Goal: Task Accomplishment & Management: Complete application form

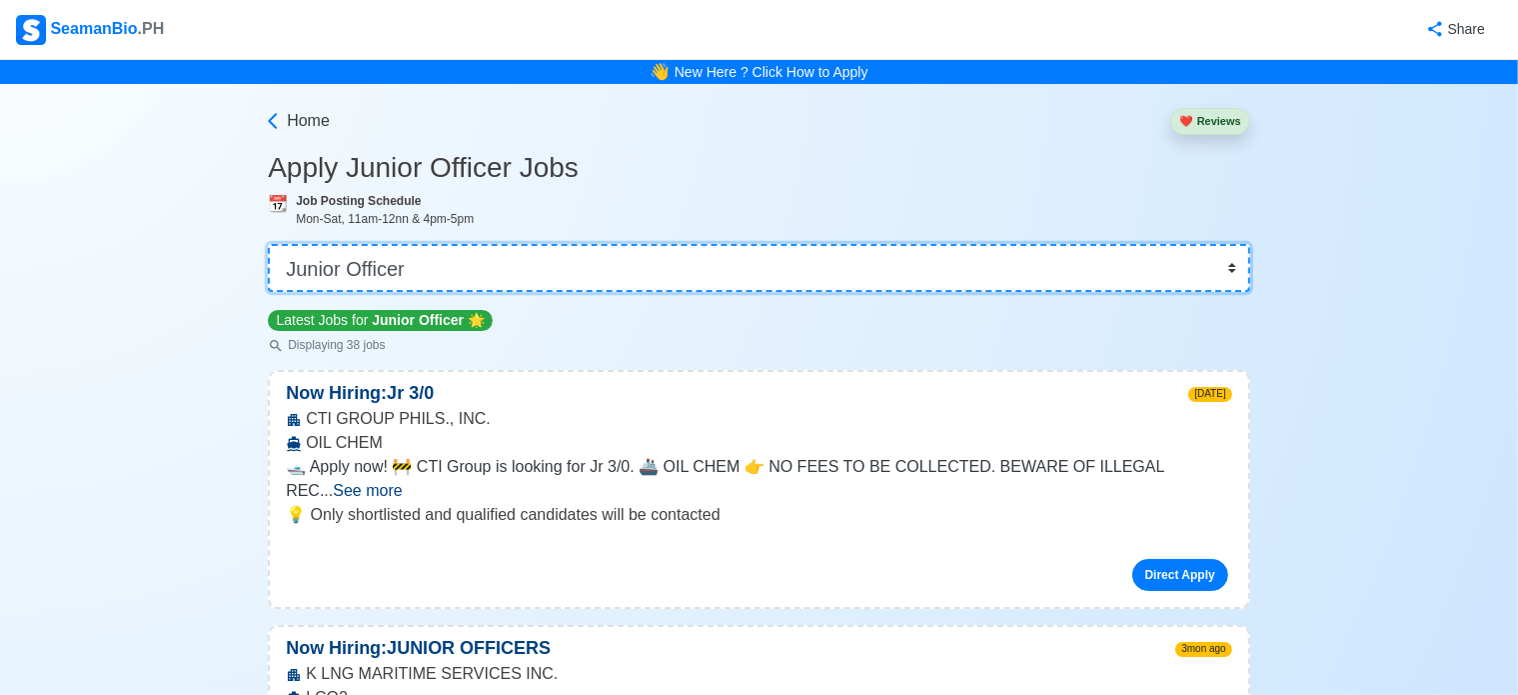
click at [616, 251] on select "👉 Select Rank or Position Master Chief Officer 2nd Officer 3rd Officer Junior O…" at bounding box center [759, 268] width 982 height 48
select select "[PERSON_NAME]"
click at [268, 244] on select "👉 Select Rank or Position Master Chief Officer 2nd Officer 3rd Officer Junior O…" at bounding box center [759, 268] width 982 height 48
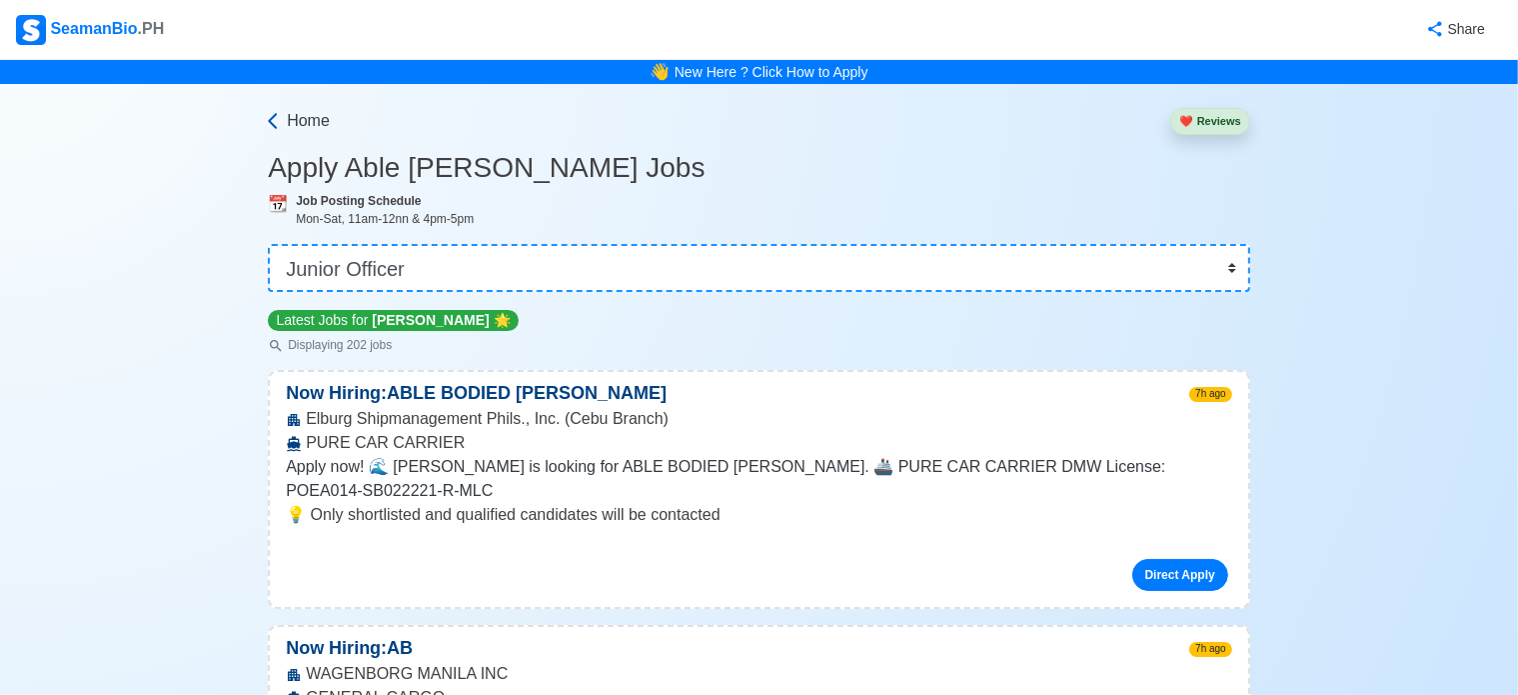
click at [308, 119] on span "Home" at bounding box center [308, 121] width 43 height 24
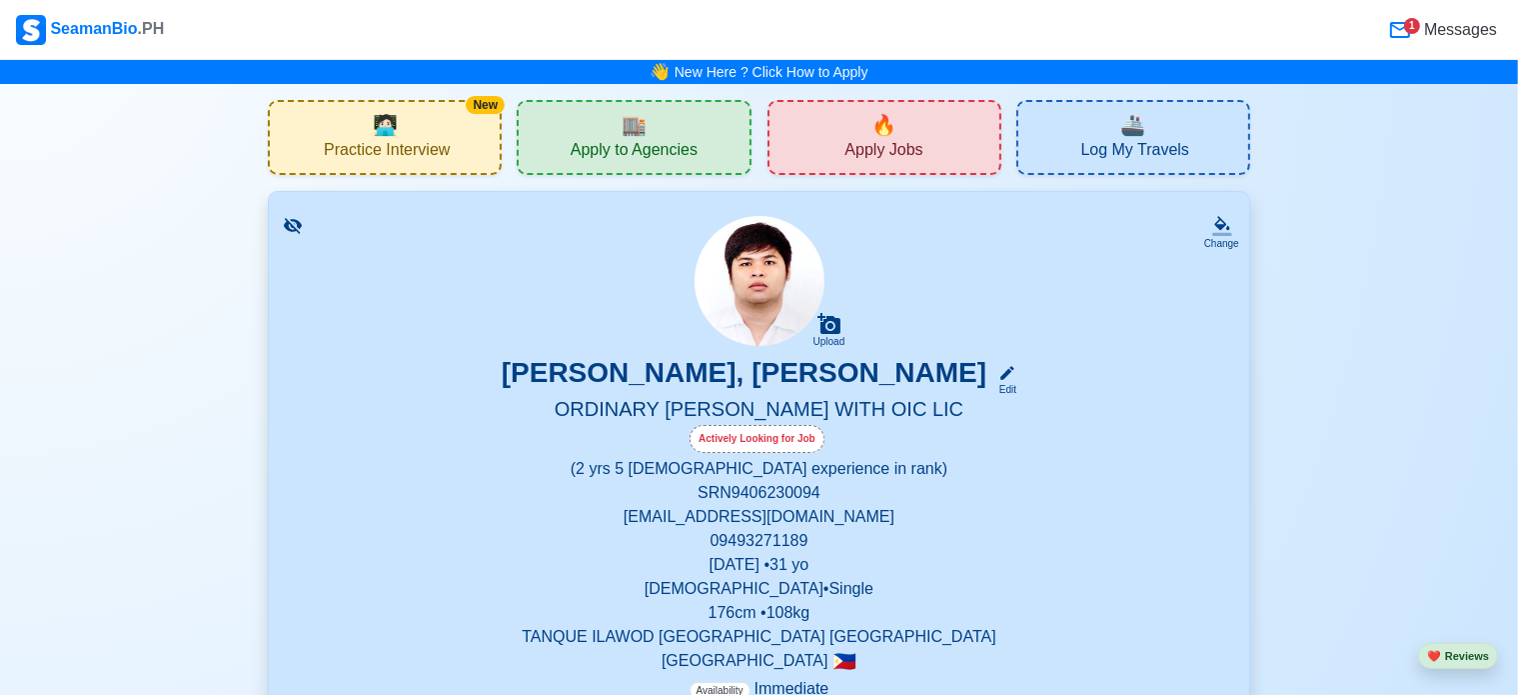
click at [664, 130] on div "🏬 Apply to Agencies" at bounding box center [634, 137] width 234 height 75
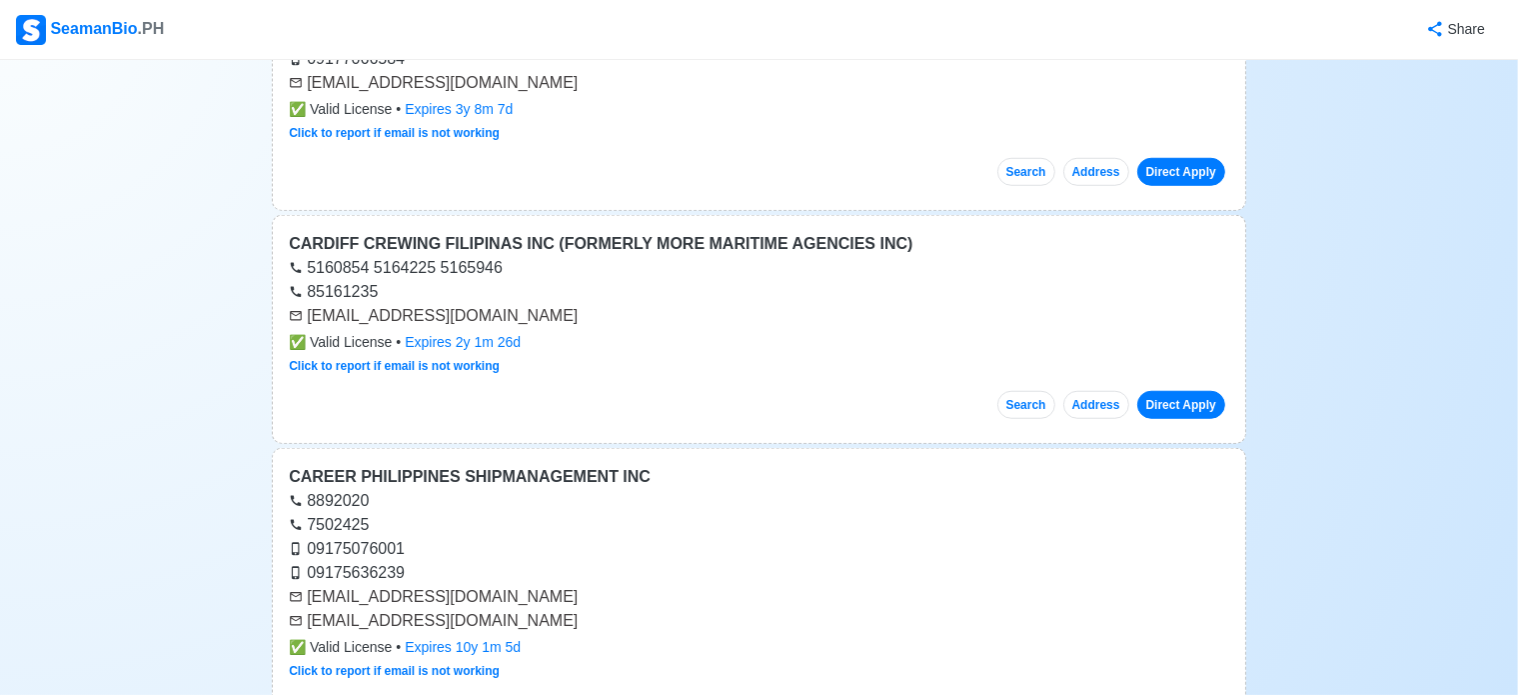
scroll to position [1599, 0]
